Goal: Information Seeking & Learning: Learn about a topic

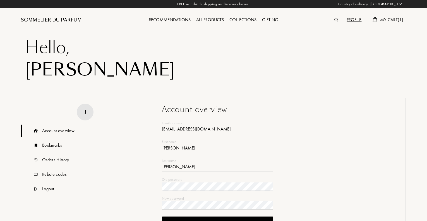
select select "ES"
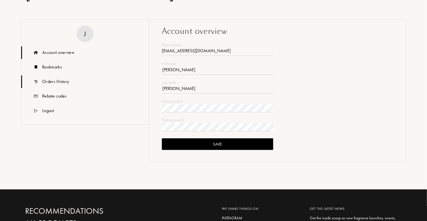
type input "javiervillar19@gmail.com"
click at [56, 82] on div "Orders History" at bounding box center [55, 81] width 27 height 7
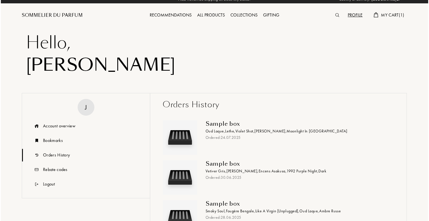
scroll to position [0, 0]
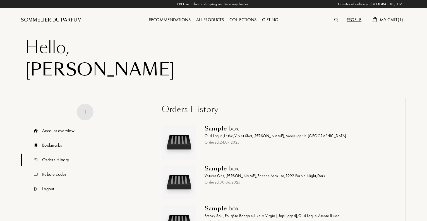
click at [388, 18] on span "My Cart ( 1 )" at bounding box center [391, 20] width 23 height 6
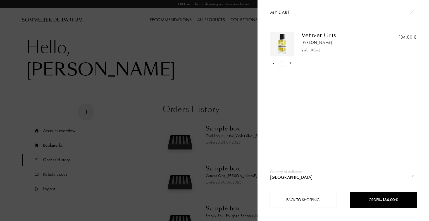
click at [318, 42] on div "[PERSON_NAME]" at bounding box center [340, 43] width 78 height 6
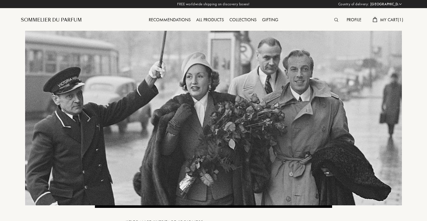
select select "ES"
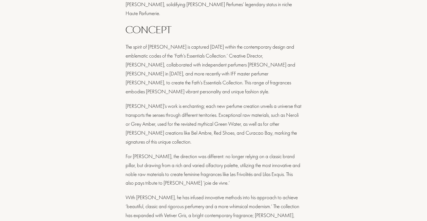
scroll to position [356, 0]
drag, startPoint x: 251, startPoint y: 56, endPoint x: 202, endPoint y: 58, distance: 48.4
click at [202, 58] on div "The spirit of [PERSON_NAME] is captured [DATE] within the contemporary design a…" at bounding box center [214, 69] width 176 height 54
copy div "[PERSON_NAME]"
